Goal: Transaction & Acquisition: Download file/media

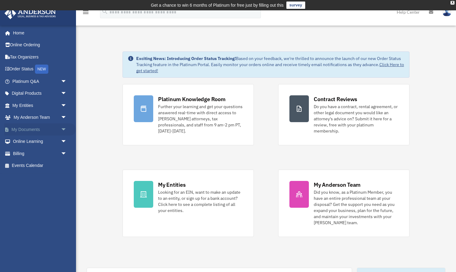
click at [63, 128] on span "arrow_drop_down" at bounding box center [67, 129] width 12 height 12
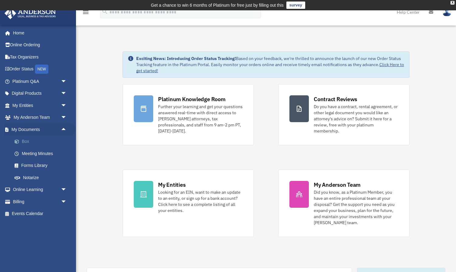
click at [23, 138] on link "Box" at bounding box center [43, 141] width 68 height 12
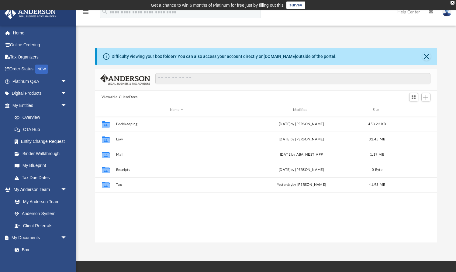
scroll to position [138, 343]
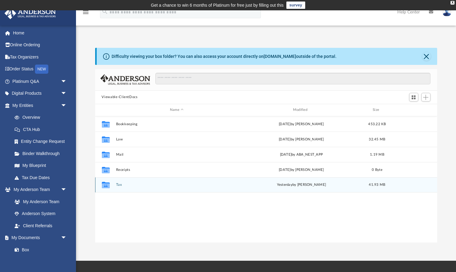
click at [118, 183] on button "Tax" at bounding box center [177, 185] width 122 height 4
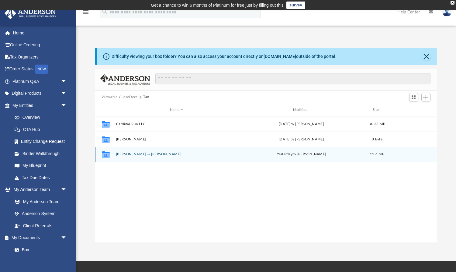
click at [128, 154] on button "[PERSON_NAME] & [PERSON_NAME]" at bounding box center [177, 154] width 122 height 4
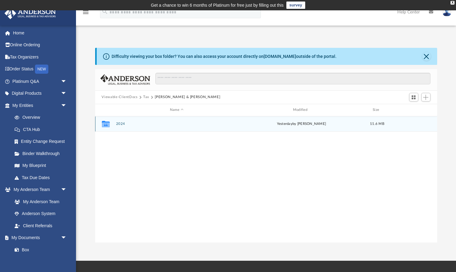
click at [122, 124] on button "2024" at bounding box center [177, 124] width 122 height 4
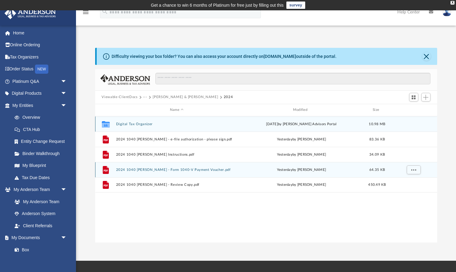
scroll to position [1, 0]
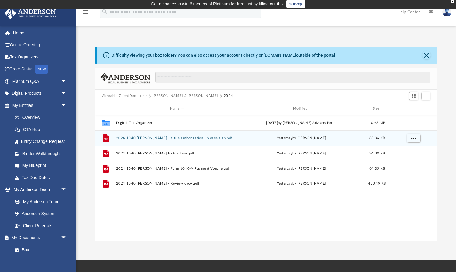
click at [143, 136] on button "2024 1040 [PERSON_NAME] - e-file authorization - please sign.pdf" at bounding box center [177, 138] width 122 height 4
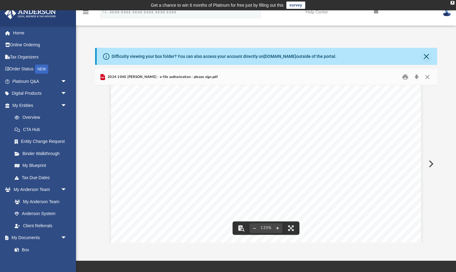
scroll to position [56, 0]
click at [429, 76] on button "Close" at bounding box center [427, 76] width 11 height 9
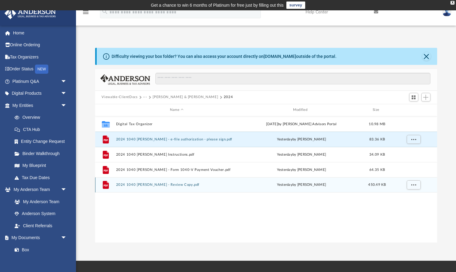
click at [136, 184] on button "2024 1040 [PERSON_NAME] - Review Copy.pdf" at bounding box center [177, 185] width 122 height 4
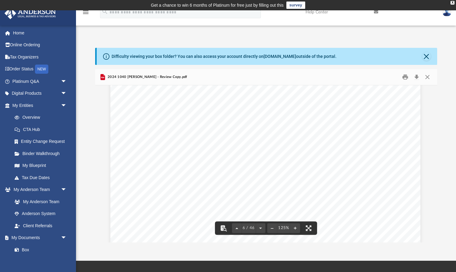
scroll to position [2257, 1]
click at [417, 74] on button "Download" at bounding box center [417, 76] width 11 height 9
